Goal: Information Seeking & Learning: Learn about a topic

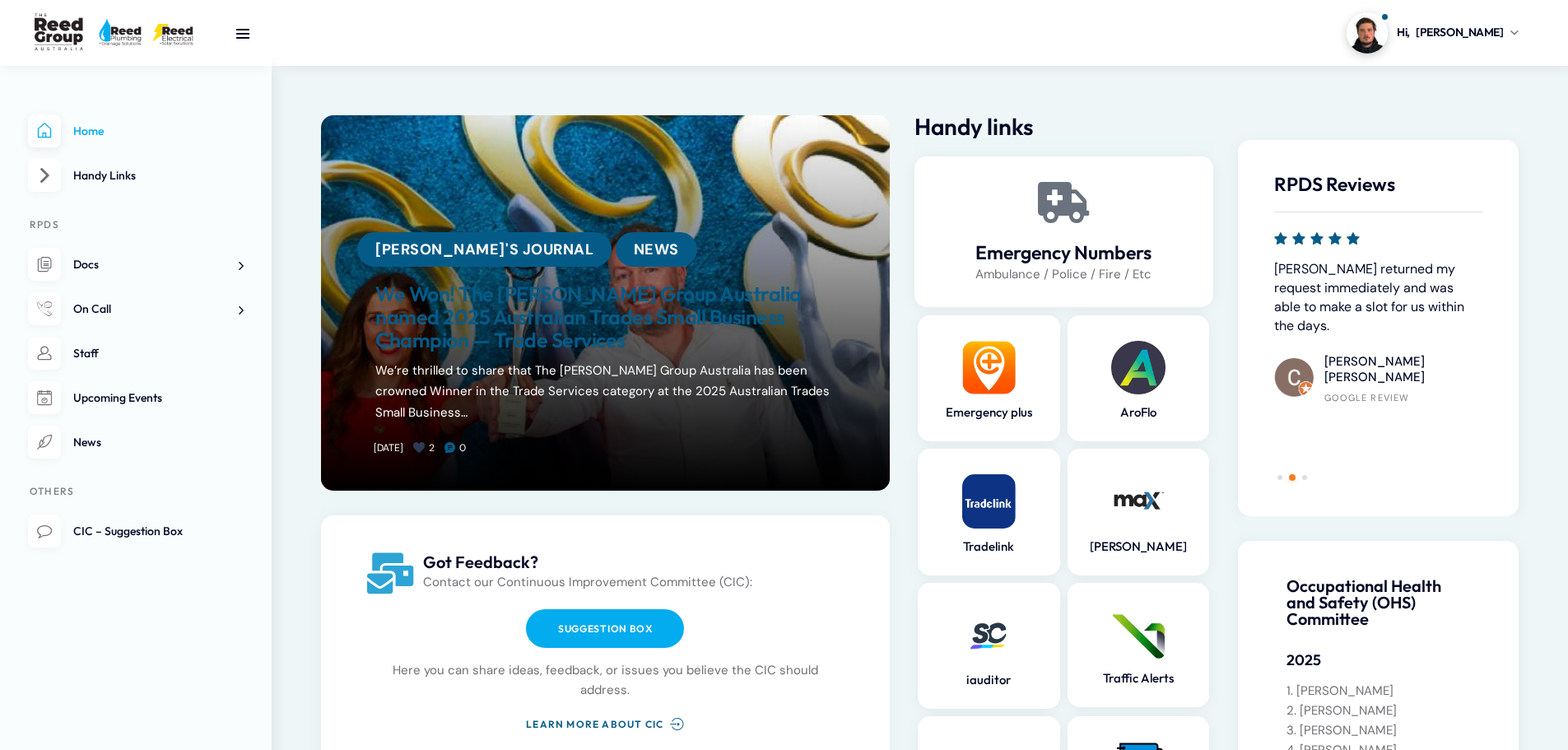
click at [648, 312] on link "We Won! The [PERSON_NAME] Group Australia named 2025 Australian Trades Small Bu…" at bounding box center [605, 317] width 460 height 68
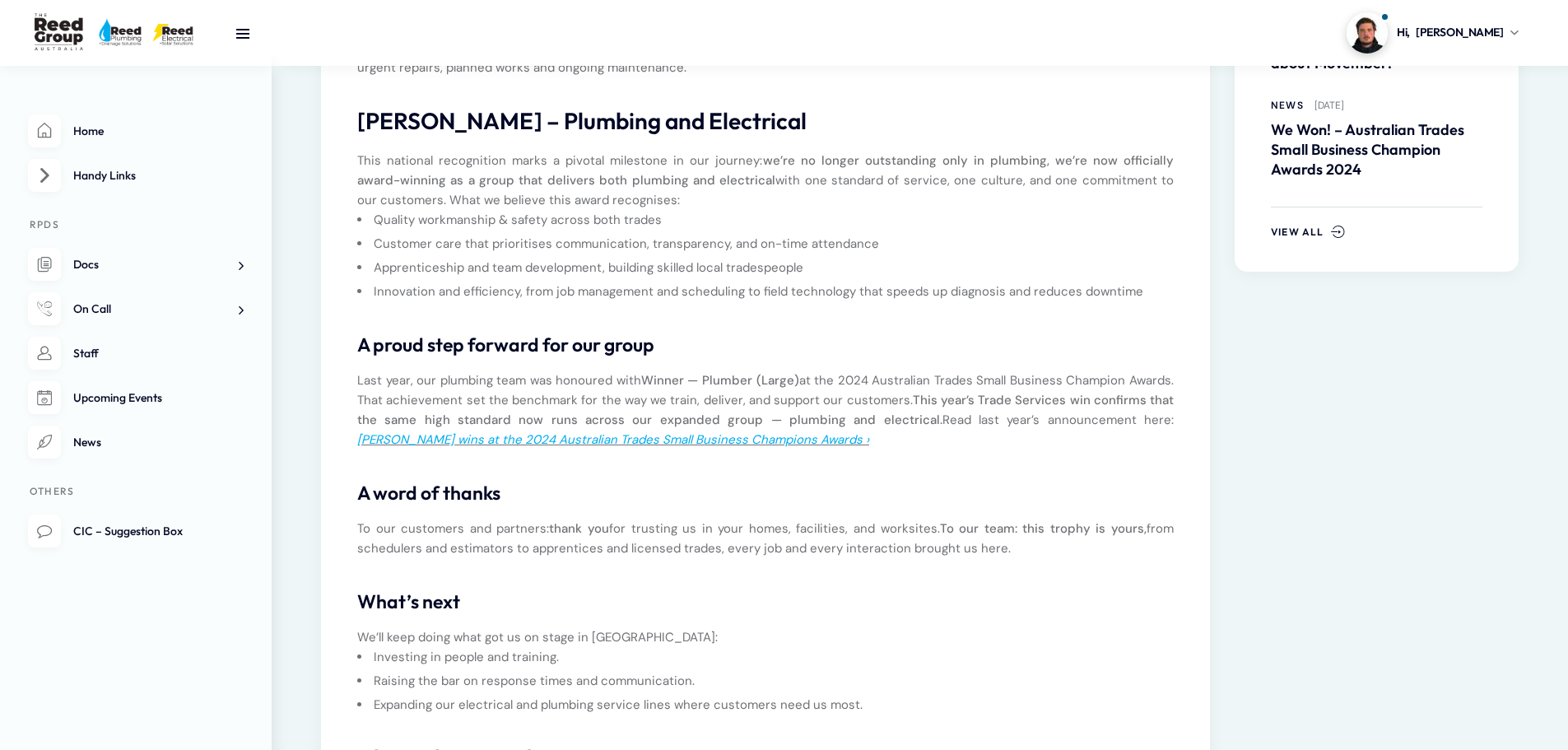
scroll to position [577, 0]
drag, startPoint x: 1287, startPoint y: 4, endPoint x: 924, endPoint y: 0, distance: 363.0
click at [948, 3] on section "Hi, Dylan My profile Logout" at bounding box center [919, 33] width 1296 height 66
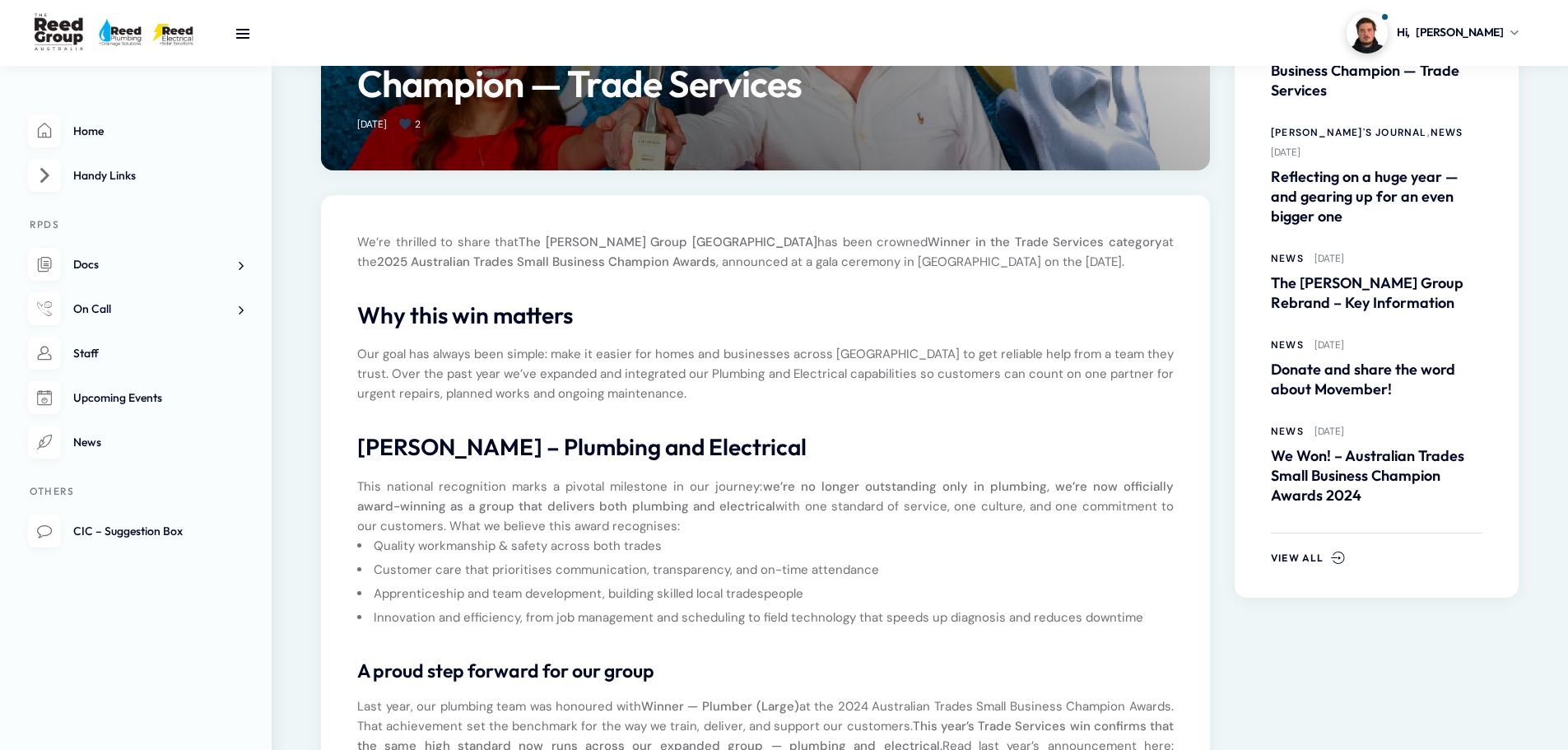
scroll to position [338, 0]
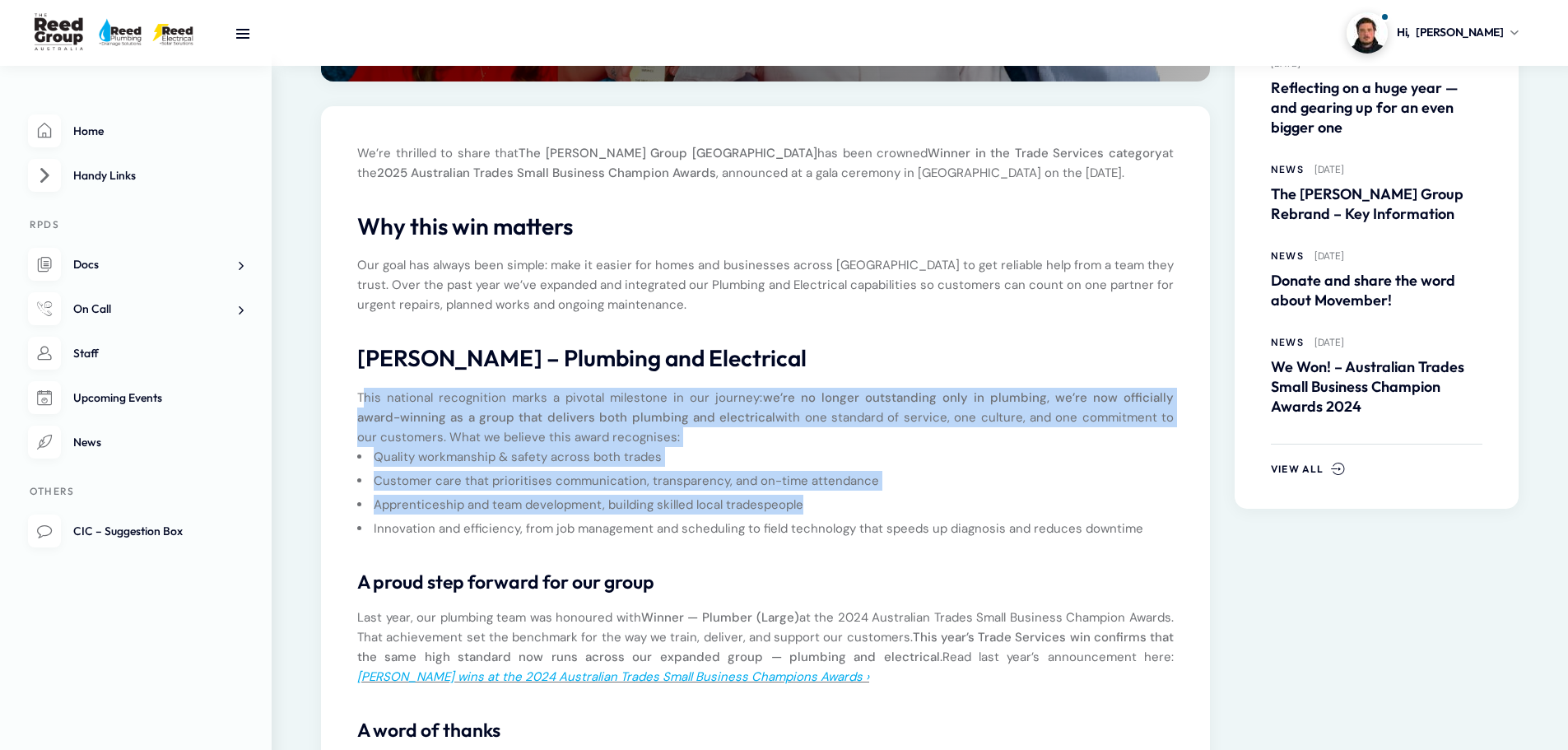
drag, startPoint x: 356, startPoint y: 374, endPoint x: 865, endPoint y: 505, distance: 525.6
click at [865, 505] on div "We’re thrilled to share that The Reed Group Australia has been crowned Winner i…" at bounding box center [765, 614] width 842 height 941
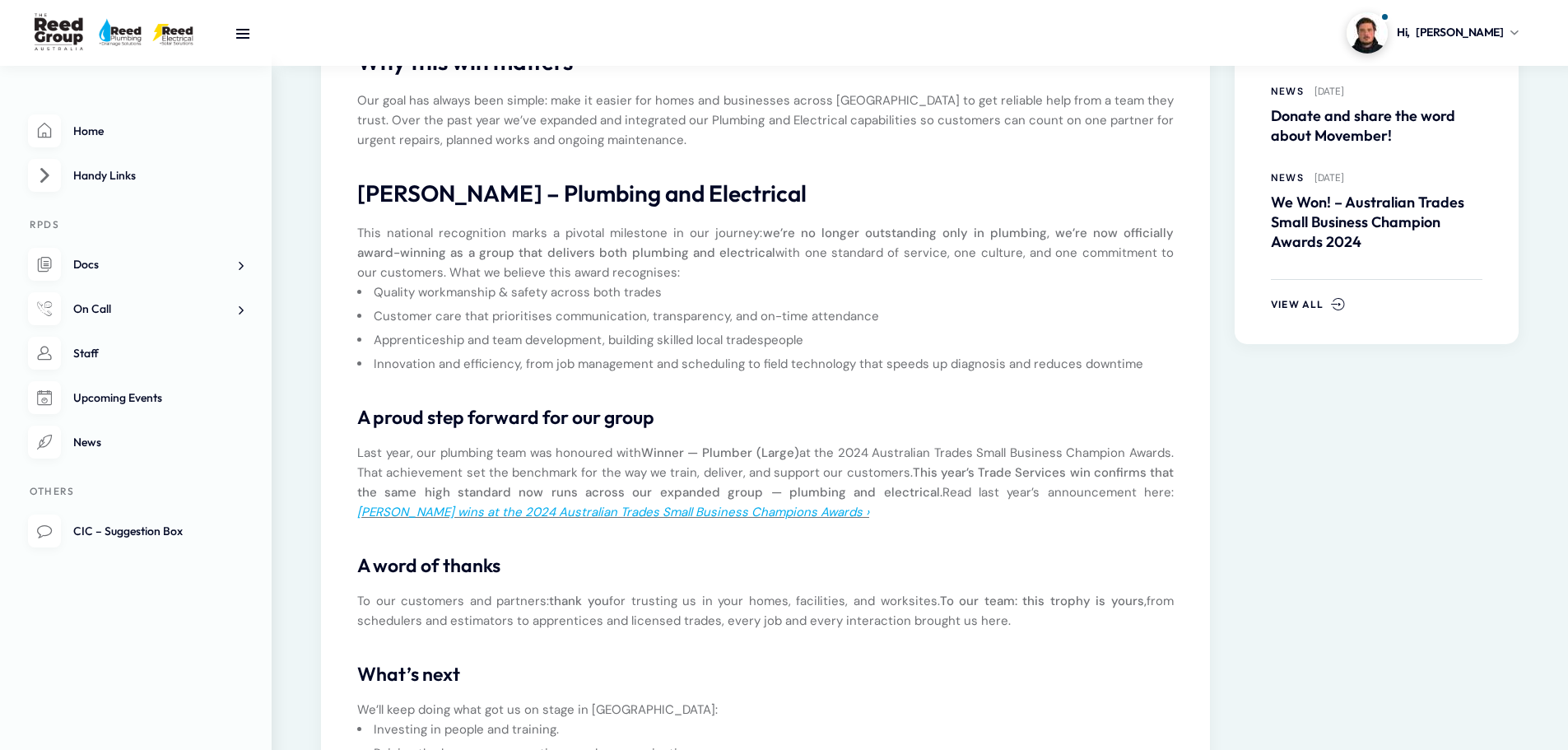
click at [662, 584] on div "We’re thrilled to share that The Reed Group Australia has been crowned Winner i…" at bounding box center [765, 449] width 817 height 941
drag, startPoint x: 378, startPoint y: 295, endPoint x: 618, endPoint y: 301, distance: 240.1
click at [633, 294] on li "Quality workmanship & safety across both trades" at bounding box center [773, 292] width 803 height 20
click at [593, 312] on li "Customer care that prioritises communication, transparency, and on-time attenda…" at bounding box center [773, 315] width 803 height 20
drag, startPoint x: 369, startPoint y: 312, endPoint x: 514, endPoint y: 325, distance: 145.6
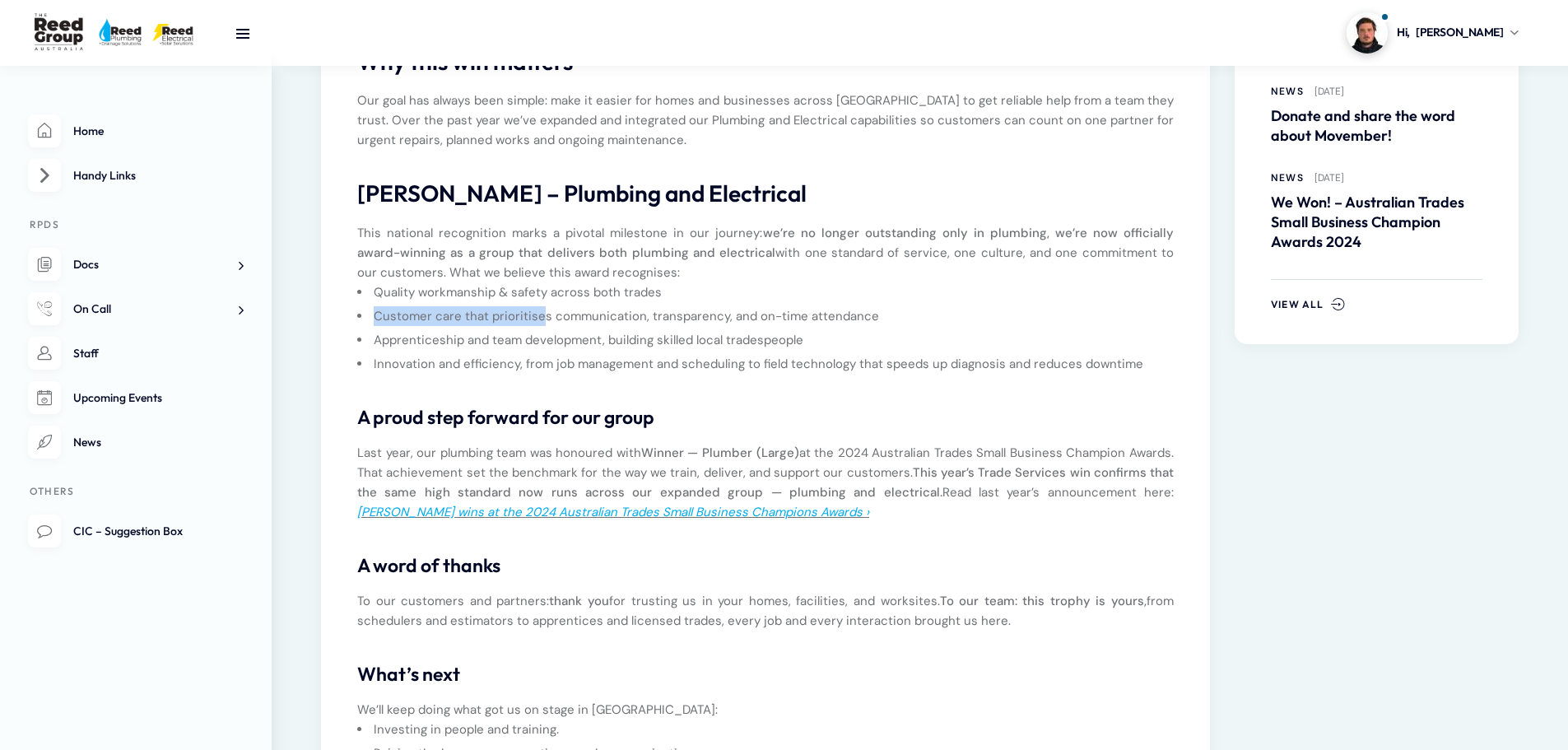
click at [535, 313] on ul "Quality workmanship & safety across both trades Customer care that prioritises …" at bounding box center [765, 328] width 817 height 92
click at [497, 329] on ul "Quality workmanship & safety across both trades Customer care that prioritises …" at bounding box center [765, 328] width 817 height 92
drag, startPoint x: 410, startPoint y: 338, endPoint x: 584, endPoint y: 331, distance: 174.1
click at [584, 331] on li "Apprenticeship and team development, building skilled local tradespeople" at bounding box center [773, 340] width 803 height 20
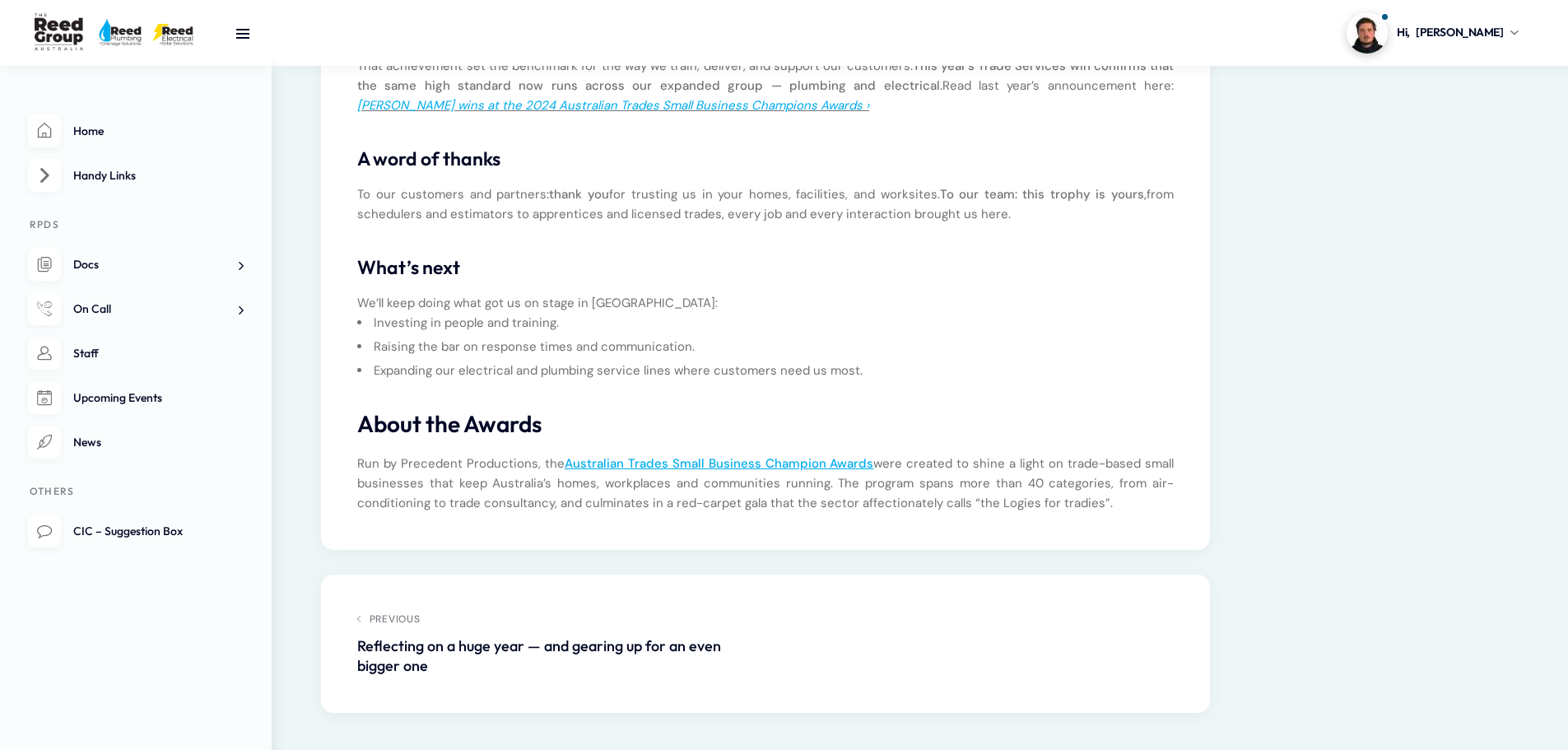
scroll to position [915, 0]
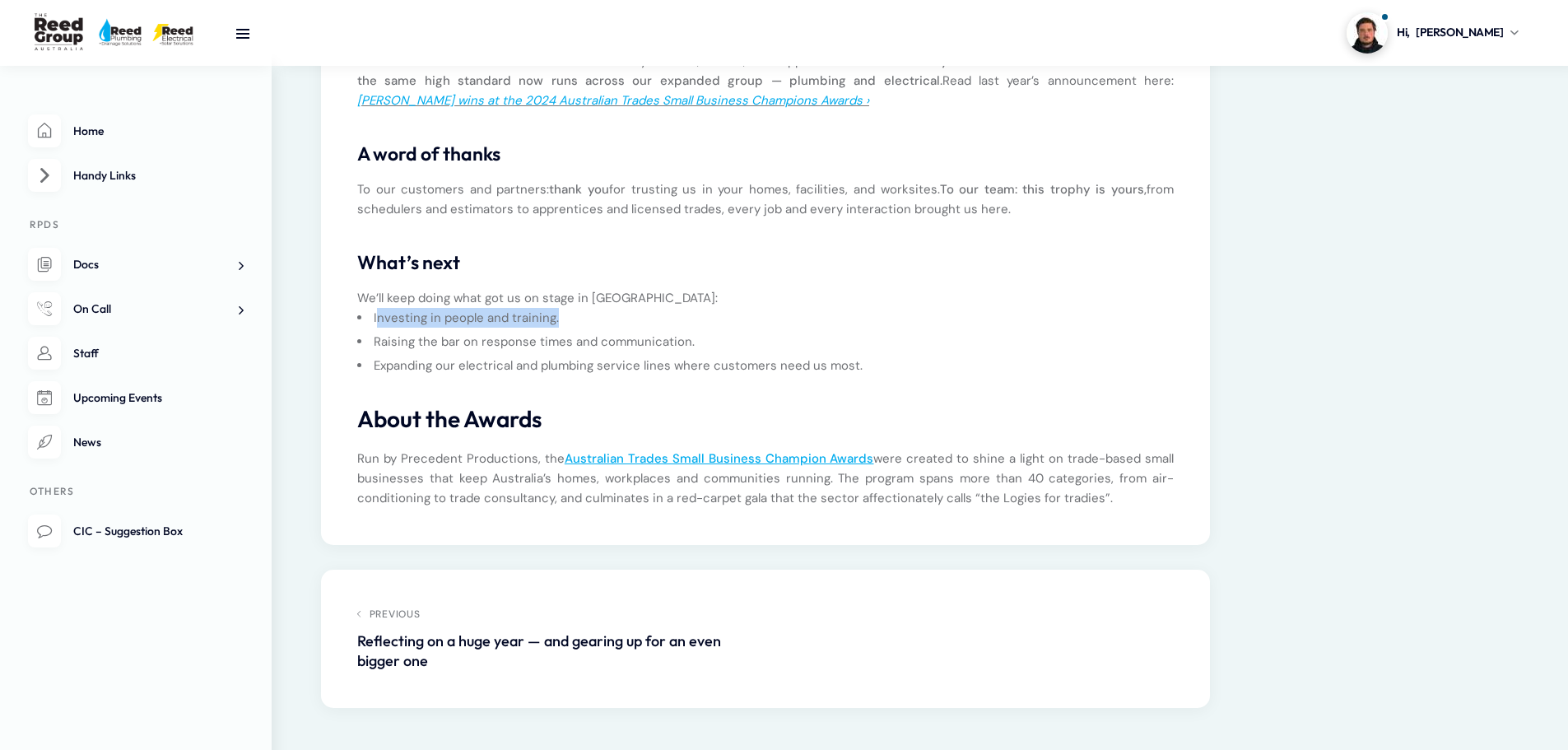
drag, startPoint x: 434, startPoint y: 312, endPoint x: 563, endPoint y: 316, distance: 129.1
click at [563, 316] on li "Investing in people and training." at bounding box center [773, 317] width 803 height 20
click at [566, 317] on li "Investing in people and training." at bounding box center [773, 317] width 803 height 20
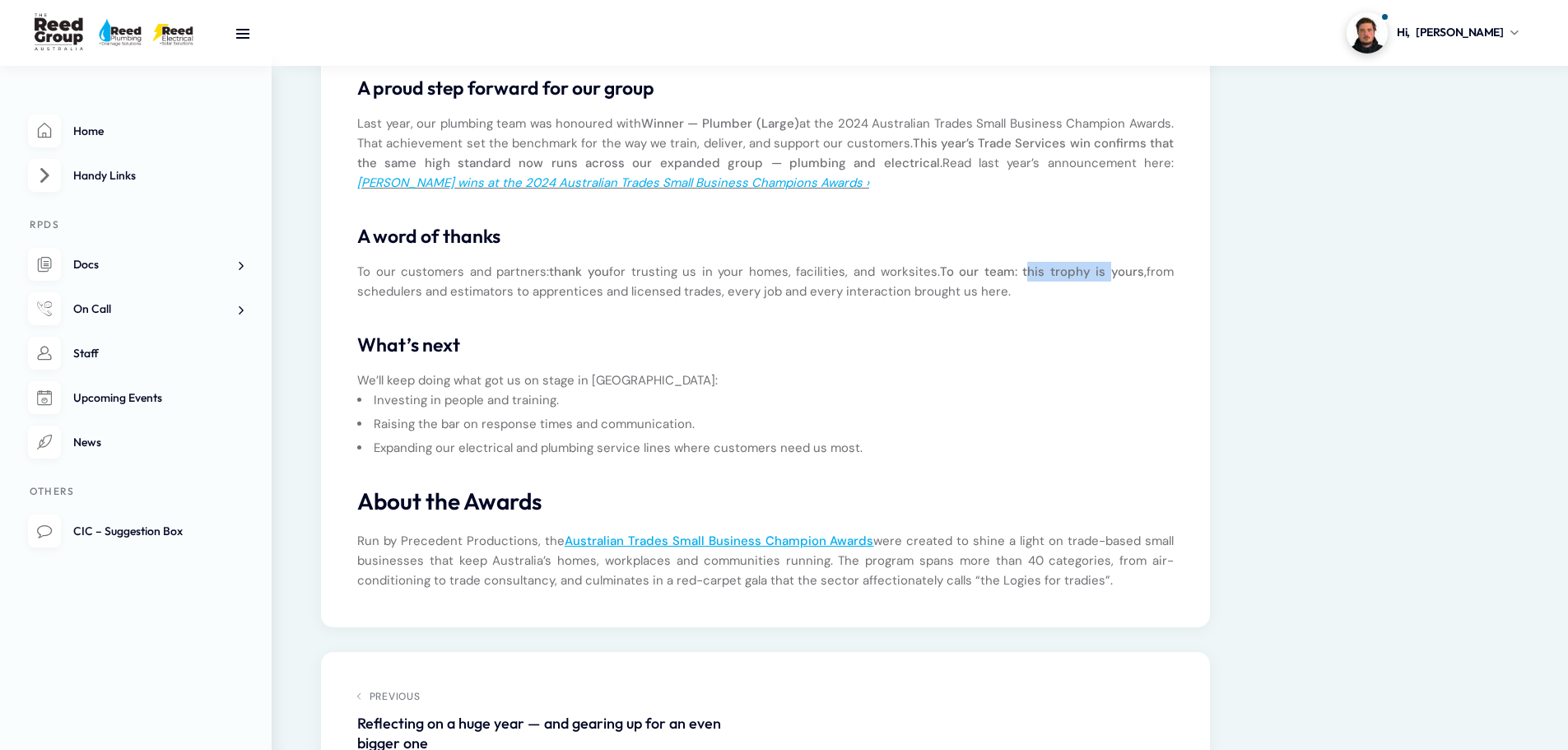
drag, startPoint x: 1026, startPoint y: 274, endPoint x: 1109, endPoint y: 271, distance: 83.1
click at [1109, 271] on strong "To our team: this trophy is yours," at bounding box center [1043, 271] width 206 height 16
drag, startPoint x: 836, startPoint y: 365, endPoint x: 819, endPoint y: 366, distance: 17.0
click at [834, 366] on div "We’re thrilled to share that The Reed Group Australia has been crowned Winner i…" at bounding box center [765, 120] width 817 height 941
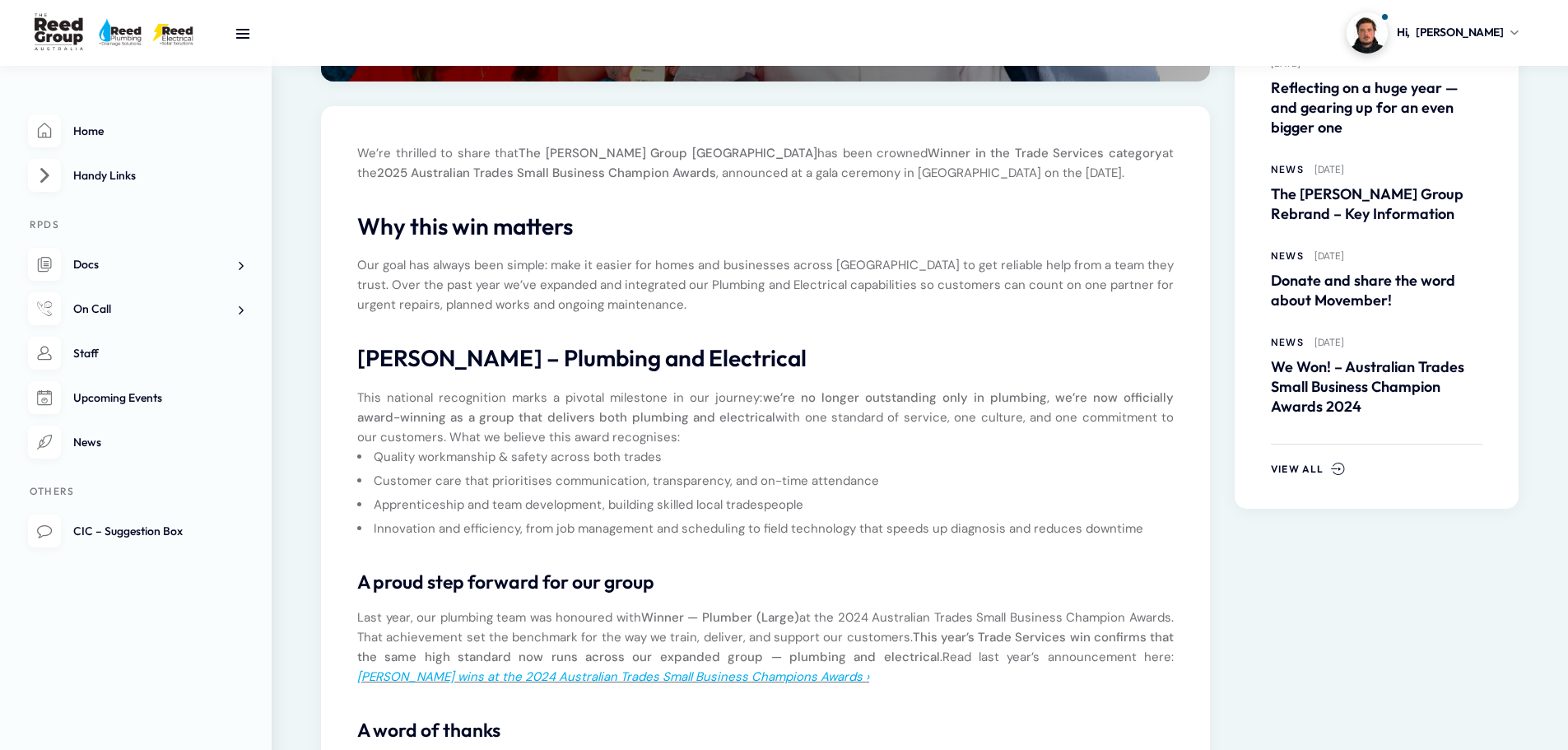
scroll to position [0, 0]
